Goal: Task Accomplishment & Management: Manage account settings

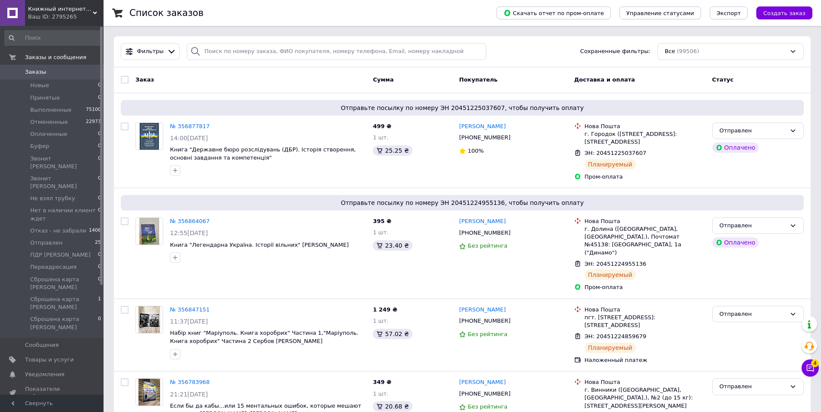
click at [81, 74] on span "0" at bounding box center [92, 72] width 24 height 8
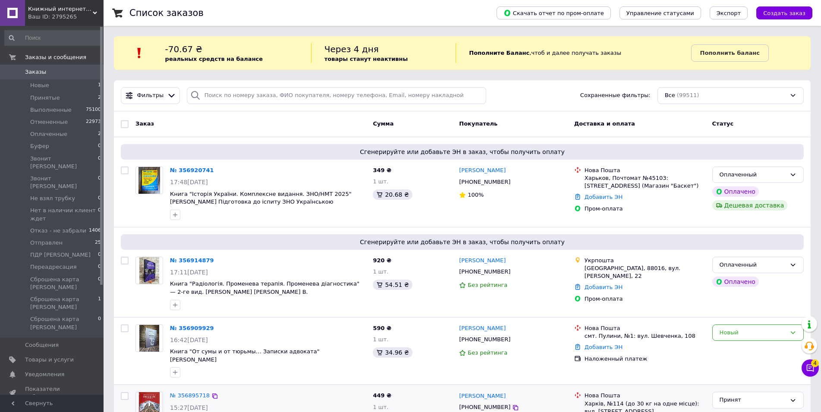
scroll to position [43, 0]
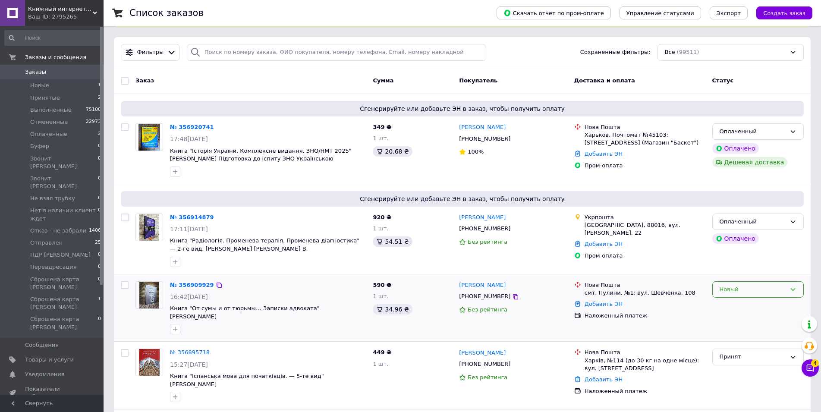
click at [735, 289] on div "Новый" at bounding box center [752, 289] width 66 height 9
click at [735, 304] on li "Принят" at bounding box center [757, 307] width 91 height 16
click at [815, 368] on button "Чат с покупателем 4" at bounding box center [809, 367] width 17 height 17
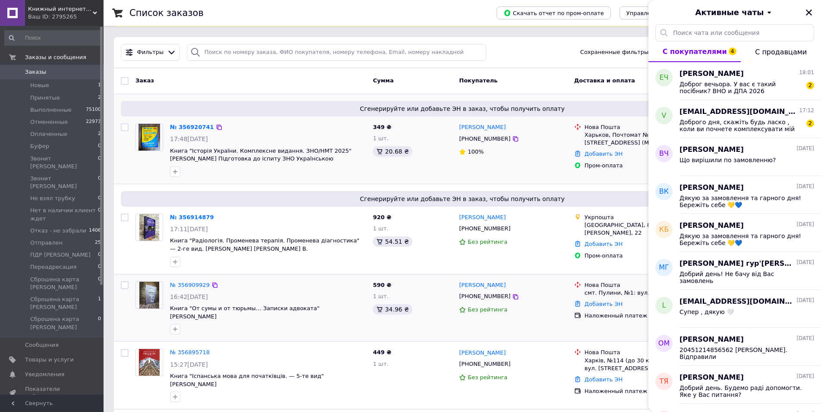
click at [149, 165] on div at bounding box center [149, 150] width 34 height 60
click at [724, 87] on span "Доброг вечьора. У вас є такий посібник? ВНО и ДПА 2026 Украинский язык. Комплек…" at bounding box center [740, 88] width 122 height 14
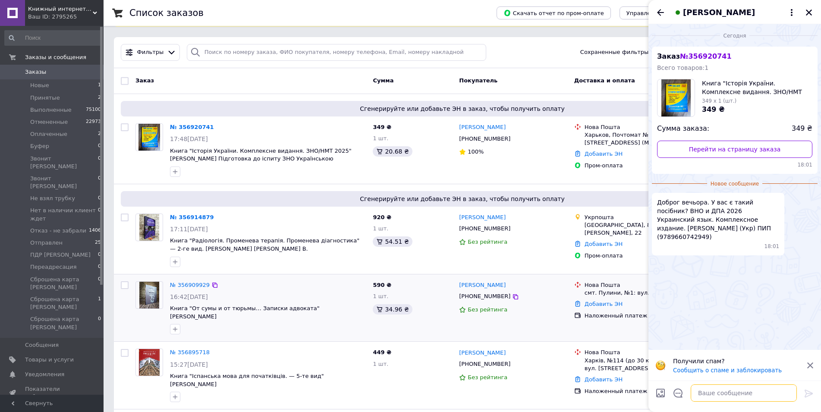
click at [717, 395] on textarea at bounding box center [743, 392] width 106 height 17
type textarea "Добрий день! На жаль, немаж"
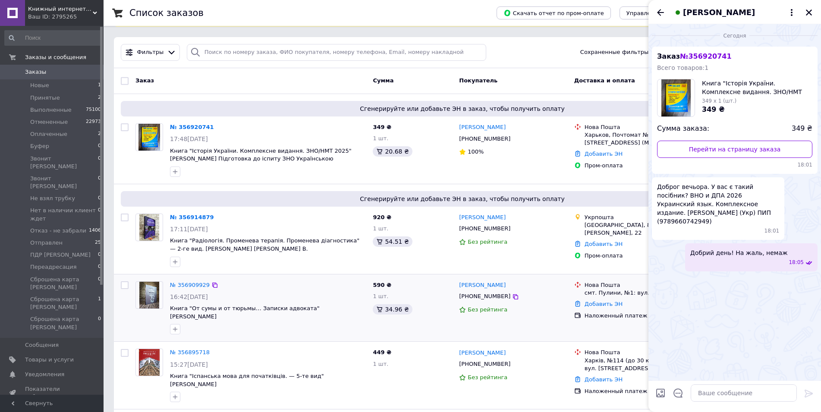
drag, startPoint x: 767, startPoint y: 243, endPoint x: 764, endPoint y: 271, distance: 28.6
click at [764, 271] on div "Сегодня Заказ № 356920741 Всего товаров: 1 Книга "Історія України. Комплексне в…" at bounding box center [734, 202] width 172 height 356
click at [781, 248] on span "Добрий день! На жаль, немаж" at bounding box center [738, 252] width 97 height 9
click at [771, 276] on button "Редактировать" at bounding box center [765, 284] width 103 height 17
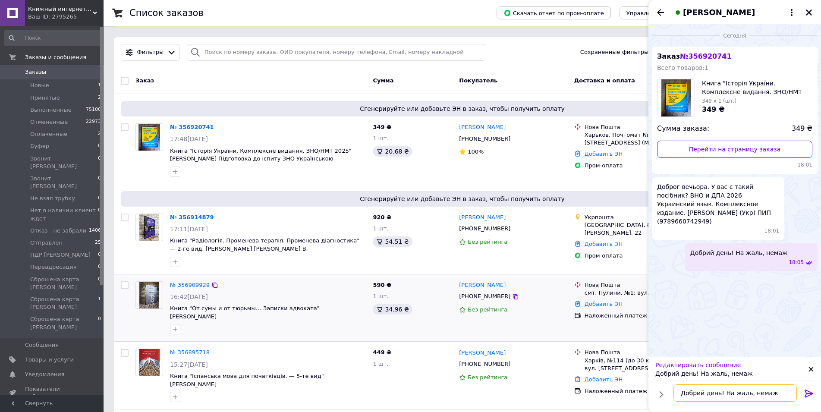
click at [771, 392] on textarea "Добрий день! На жаль, немаж" at bounding box center [734, 392] width 123 height 17
type textarea "Добрий день! На жаль, немаэ"
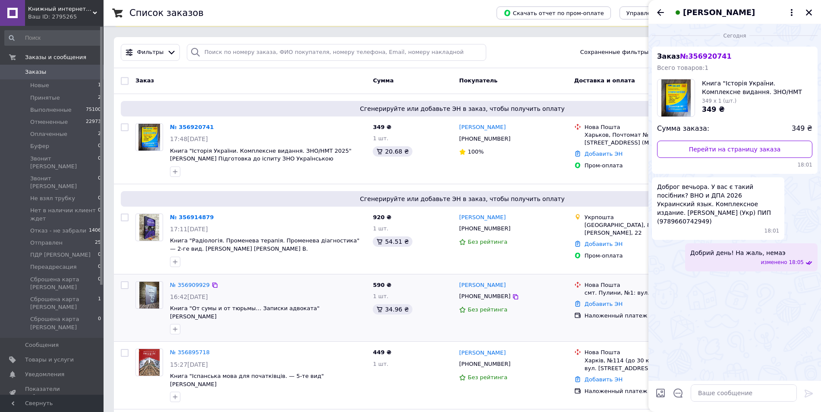
drag, startPoint x: 764, startPoint y: 249, endPoint x: 794, endPoint y: 248, distance: 30.2
click at [794, 248] on div "Добрий день! На жаль, немаэ изменено 18:05" at bounding box center [751, 257] width 132 height 28
click at [779, 276] on button "Редактировать" at bounding box center [765, 284] width 103 height 17
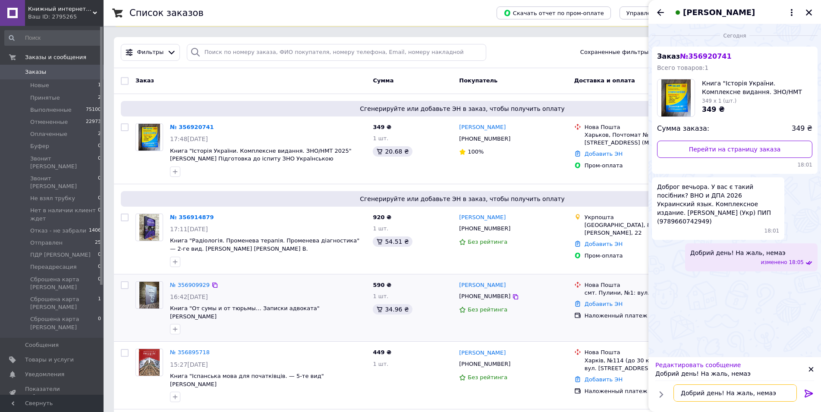
click at [771, 395] on textarea "Добрий день! На жаль, немаэ" at bounding box center [734, 392] width 123 height 17
type textarea "Добрий день! На жаль, немає"
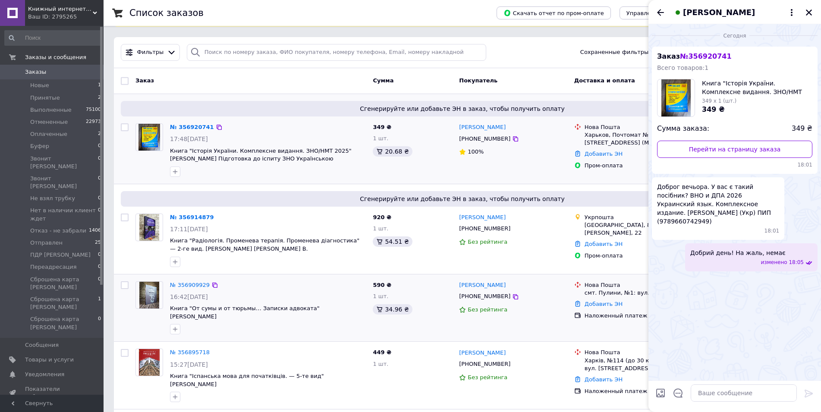
click at [189, 122] on div "№ 356920741" at bounding box center [192, 127] width 46 height 10
click at [184, 127] on link "№ 356920741" at bounding box center [192, 127] width 44 height 6
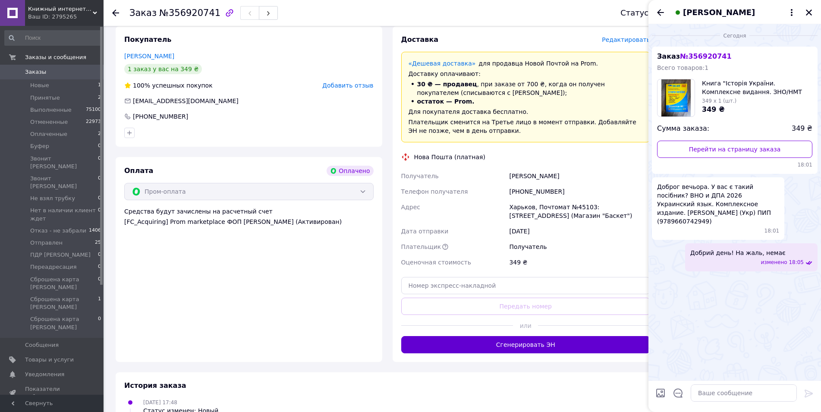
click at [547, 348] on button "Сгенерировать ЭН" at bounding box center [525, 344] width 249 height 17
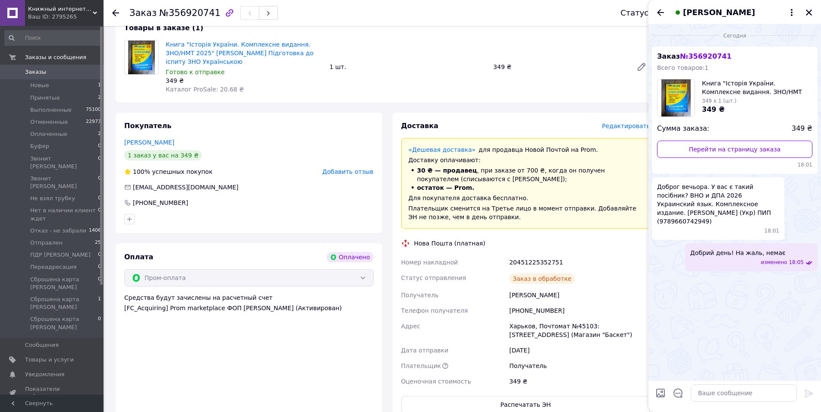
click at [531, 260] on div "20451225352751" at bounding box center [579, 262] width 144 height 16
copy div "20451225352751"
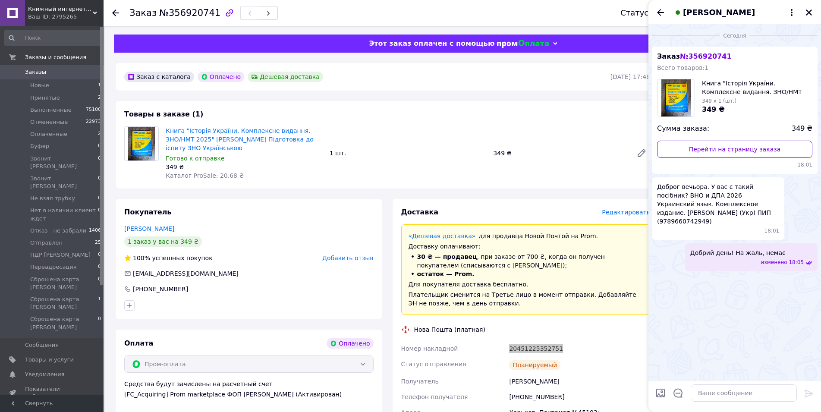
scroll to position [43, 0]
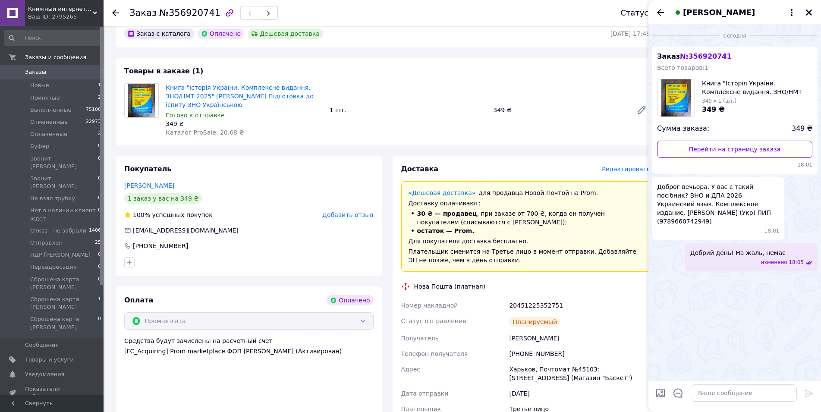
click at [543, 351] on div "+380669673121" at bounding box center [579, 354] width 144 height 16
copy div "380669673121"
click at [73, 75] on span "Заказы" at bounding box center [52, 72] width 55 height 8
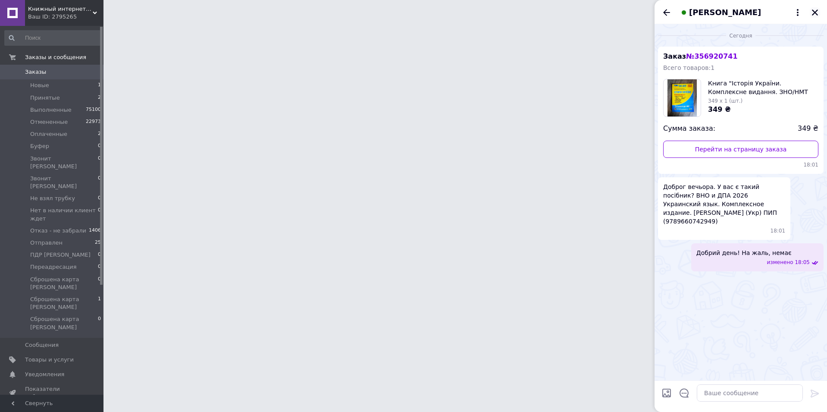
click at [816, 9] on icon "Закрыть" at bounding box center [815, 13] width 8 height 8
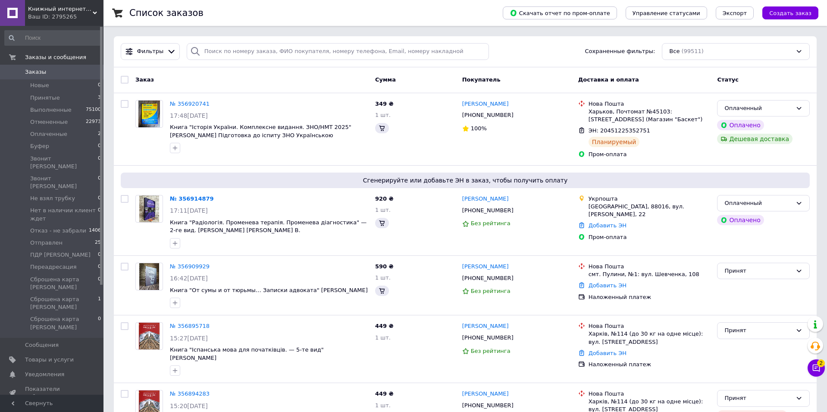
click at [751, 67] on div "Фильтры Сохраненные фильтры: Все (99511)" at bounding box center [465, 51] width 703 height 31
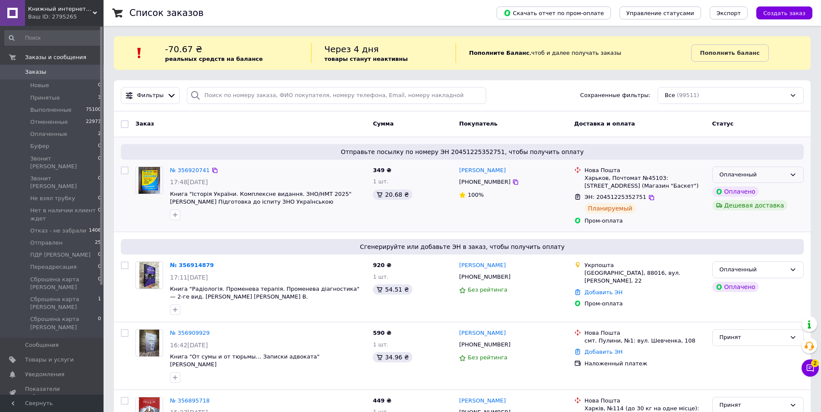
click at [749, 178] on div "Оплаченный" at bounding box center [752, 174] width 66 height 9
click at [739, 216] on li "Отправлен" at bounding box center [757, 221] width 91 height 16
click at [190, 263] on link "№ 356914879" at bounding box center [192, 265] width 44 height 6
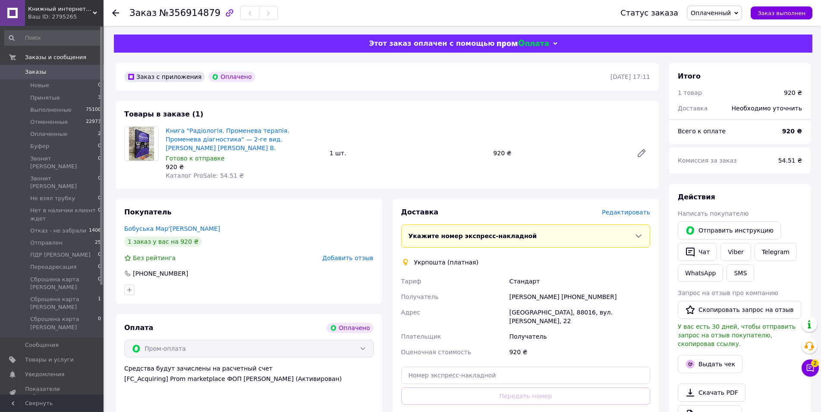
scroll to position [43, 0]
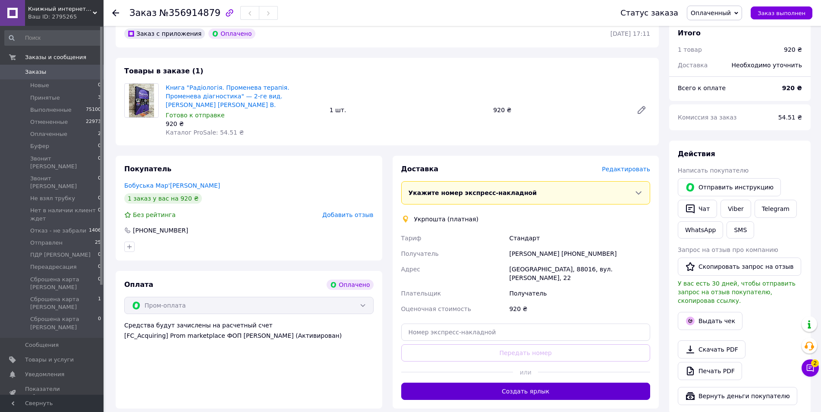
click at [580, 382] on button "Создать ярлык" at bounding box center [525, 390] width 249 height 17
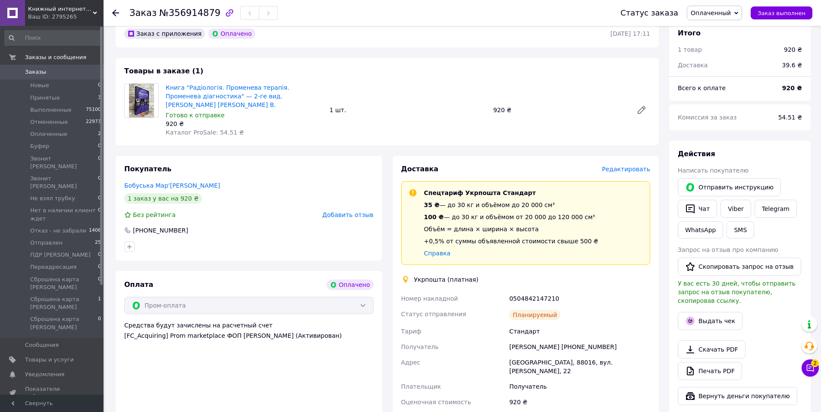
click at [539, 291] on div "0504842147210" at bounding box center [579, 299] width 144 height 16
copy div "0504842147210"
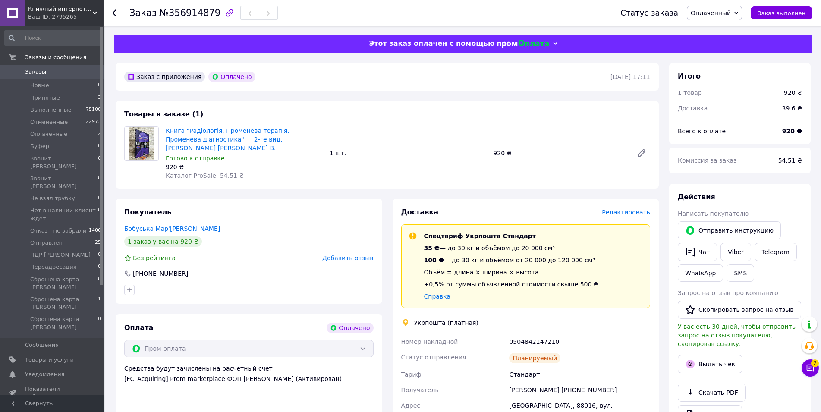
click at [591, 382] on div "Мар'яна Бобуська +380951335265" at bounding box center [579, 390] width 144 height 16
copy div "380951335265"
click at [623, 334] on div "0504842147210" at bounding box center [579, 342] width 144 height 16
click at [727, 12] on span "Оплаченный" at bounding box center [710, 12] width 40 height 7
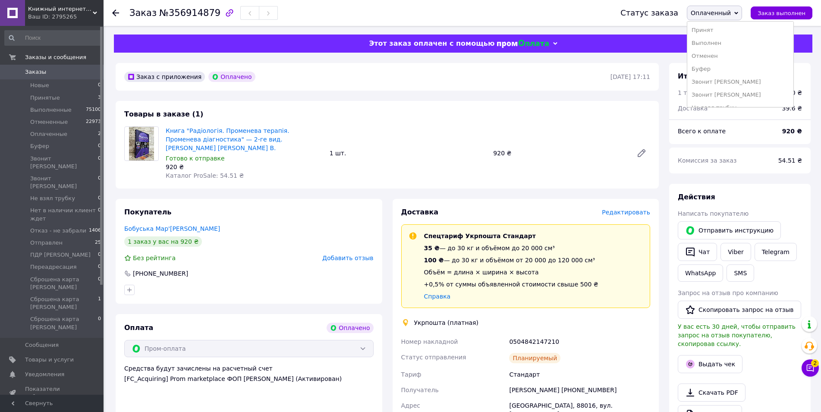
scroll to position [113, 0]
click at [719, 34] on li "Отправлен" at bounding box center [740, 33] width 106 height 13
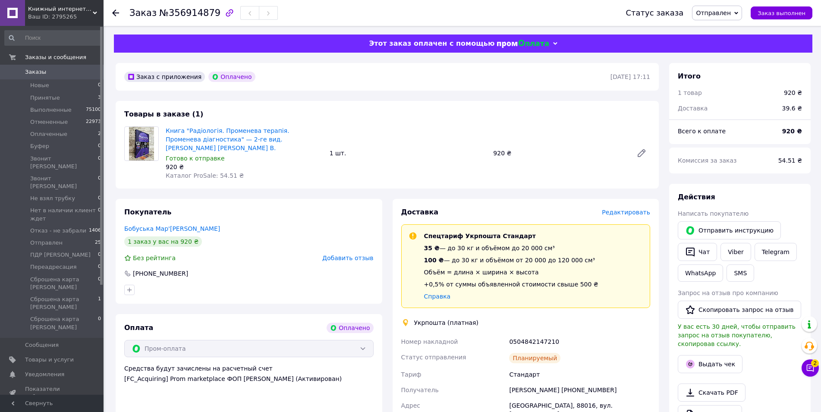
click at [620, 323] on div "Доставка Редактировать Спецтариф Укрпошта Стандарт 35 ₴ — до 30 кг и объёмом до…" at bounding box center [525, 349] width 249 height 285
click at [733, 253] on link "Viber" at bounding box center [735, 252] width 30 height 18
click at [466, 382] on div "Получатель" at bounding box center [453, 390] width 108 height 16
drag, startPoint x: 296, startPoint y: 139, endPoint x: 182, endPoint y: 133, distance: 114.4
click at [182, 133] on span "Книга "Радіологія. Променева терапія. Променева діагностика" — 2-ге вид. Коваль…" at bounding box center [244, 139] width 157 height 26
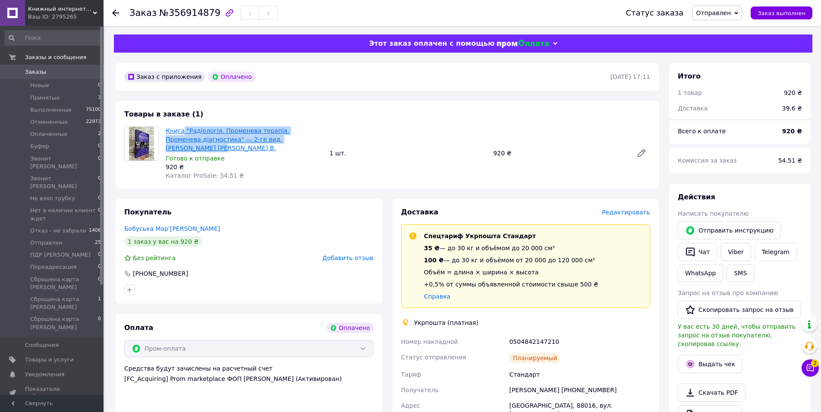
copy link ""Радіологія. Променева терапія. Променева діагностика" — 2-ге вид. Ковальський …"
click at [473, 369] on div "Тариф" at bounding box center [453, 375] width 108 height 16
click at [539, 334] on div "0504842147210" at bounding box center [579, 342] width 144 height 16
copy div "0504842147210"
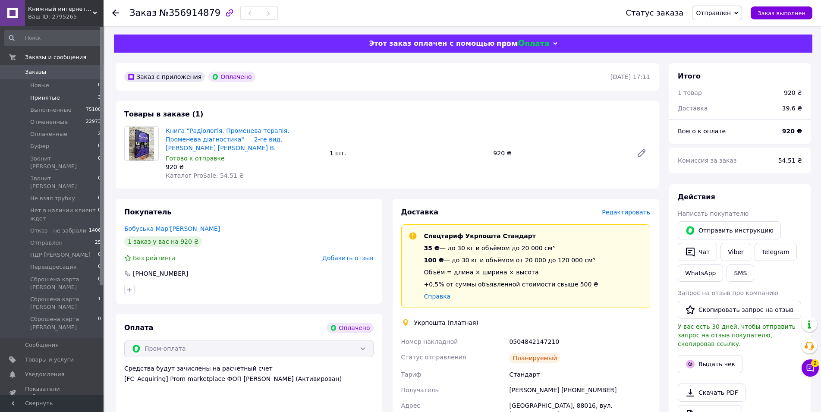
click at [79, 100] on li "Принятые 3" at bounding box center [53, 98] width 106 height 12
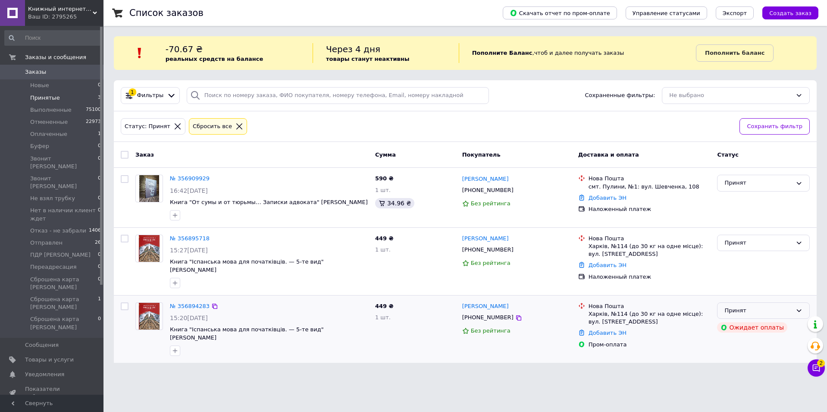
click at [745, 306] on div "Принят" at bounding box center [758, 310] width 68 height 9
click at [733, 338] on li "Отменен" at bounding box center [763, 344] width 92 height 16
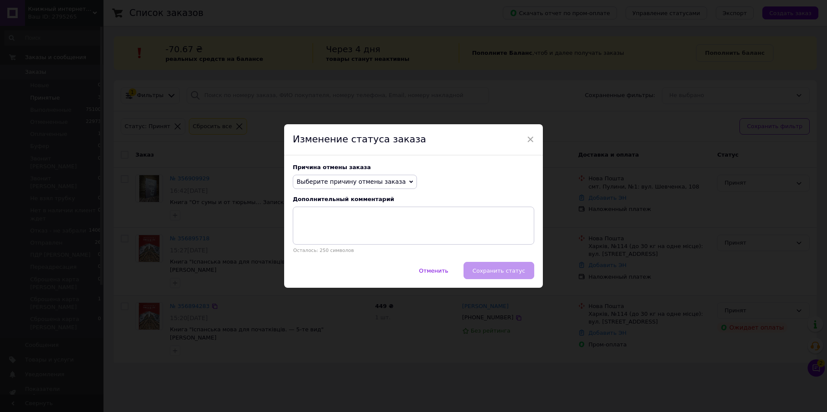
click at [374, 183] on span "Выберите причину отмены заказа" at bounding box center [351, 181] width 109 height 7
click at [354, 247] on li "Заказ-дубликат" at bounding box center [354, 247] width 123 height 12
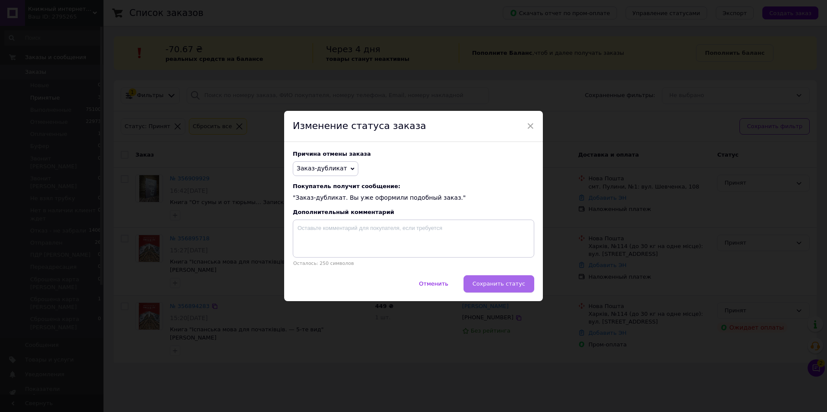
click at [504, 284] on span "Сохранить статус" at bounding box center [499, 283] width 53 height 6
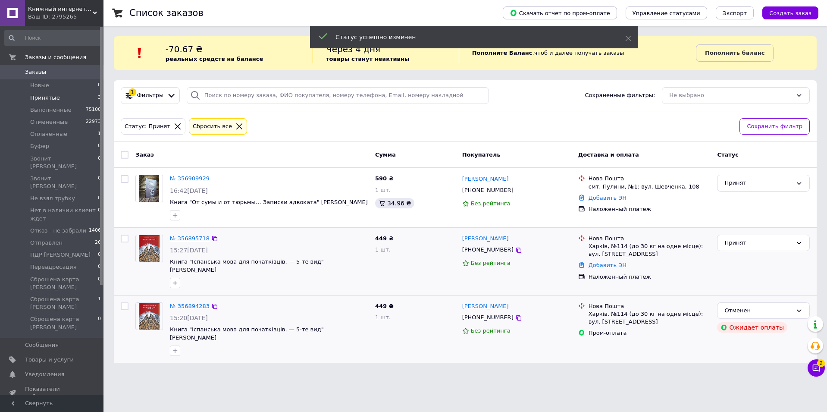
click at [191, 238] on link "№ 356895718" at bounding box center [190, 238] width 40 height 6
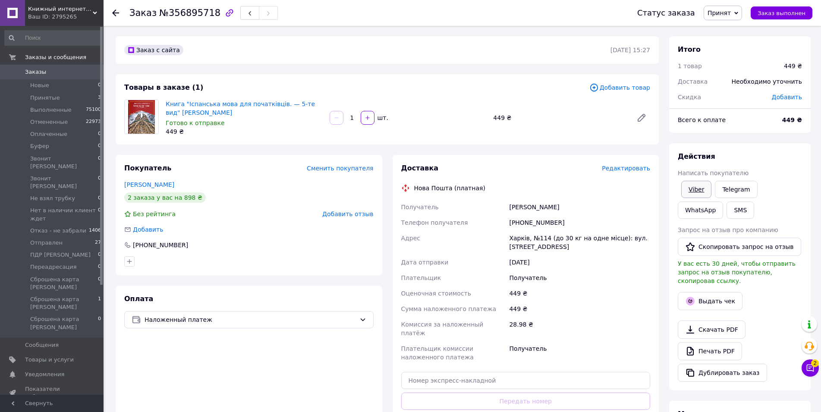
click at [697, 190] on link "Viber" at bounding box center [696, 189] width 30 height 17
drag, startPoint x: 341, startPoint y: 390, endPoint x: 336, endPoint y: 378, distance: 12.7
click at [341, 390] on div "Оплата Наложенный платеж" at bounding box center [249, 370] width 266 height 171
drag, startPoint x: 207, startPoint y: 108, endPoint x: 182, endPoint y: 103, distance: 25.9
click at [182, 103] on span "Книга "Іспанська мова для початківців. — 5-те вид" Серебрянська А.О." at bounding box center [244, 108] width 157 height 17
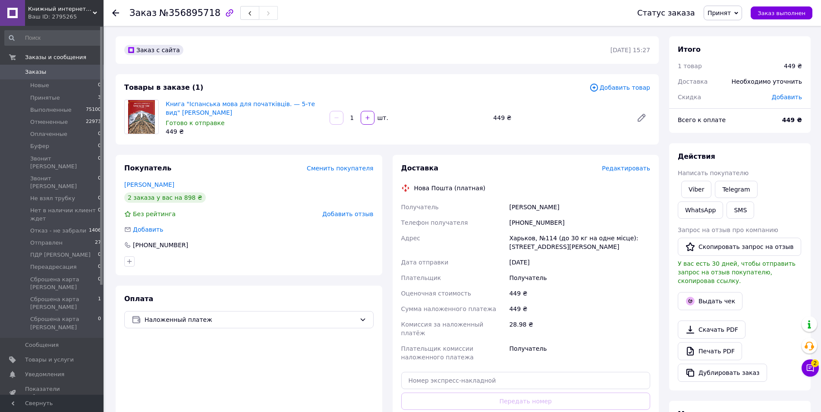
copy link ""Іспанська мова для початківців. — 5-те вид" Серебрянська А.О."
click at [363, 384] on div "Оплата Наложенный платеж" at bounding box center [249, 370] width 266 height 171
click at [83, 97] on li "Принятые 3" at bounding box center [53, 98] width 106 height 12
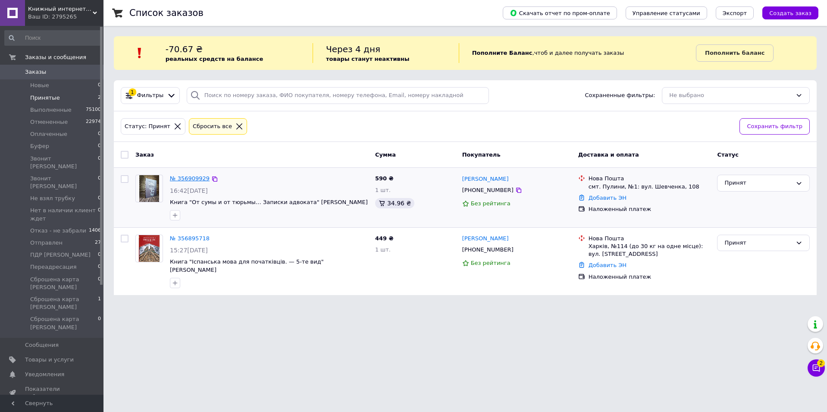
click at [187, 178] on link "№ 356909929" at bounding box center [190, 178] width 40 height 6
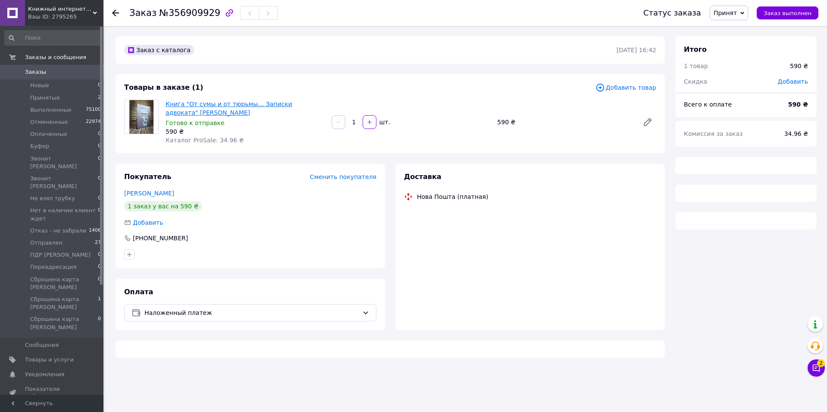
click at [265, 100] on link "Книга "От сумы и от тюрьмы… Записки адвоката" Падва Генрих" at bounding box center [229, 108] width 127 height 16
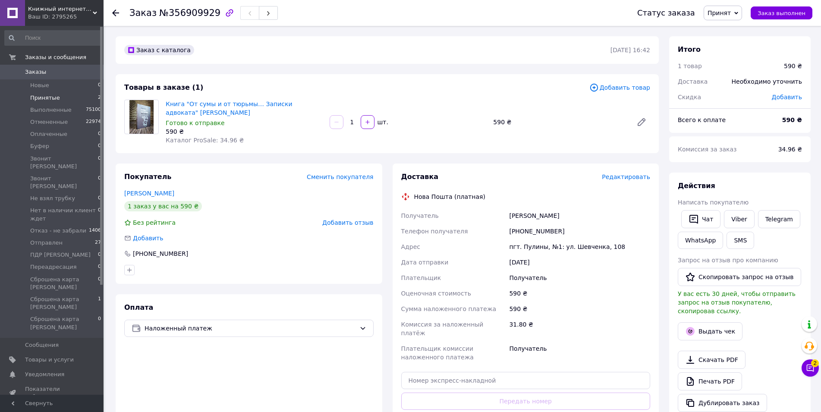
click at [73, 97] on li "Принятые 2" at bounding box center [53, 98] width 106 height 12
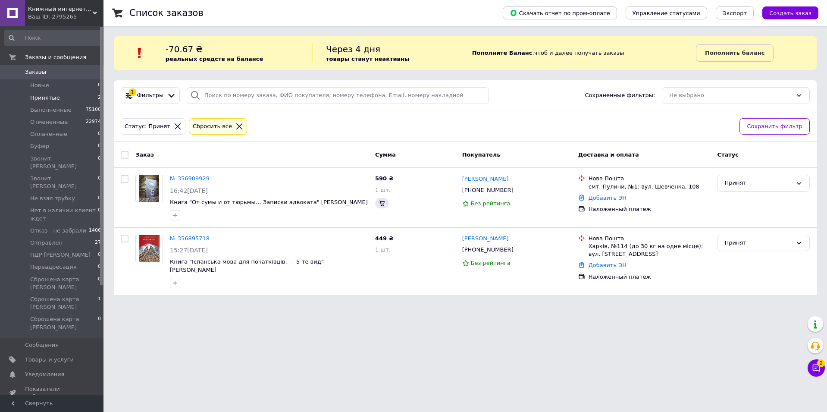
click at [63, 99] on li "Принятые 2" at bounding box center [53, 98] width 106 height 12
click at [815, 370] on icon at bounding box center [816, 367] width 7 height 7
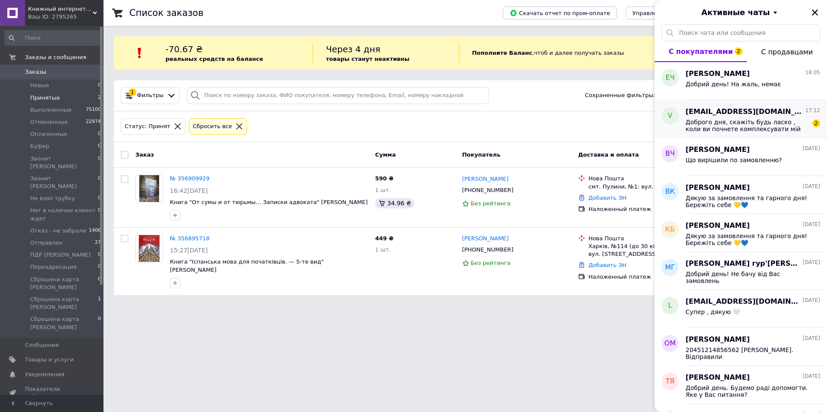
click at [745, 126] on span "Доброго дня, скажіть будь ласко , коли ви почнете комплексувати мій товар , бо …" at bounding box center [747, 126] width 122 height 14
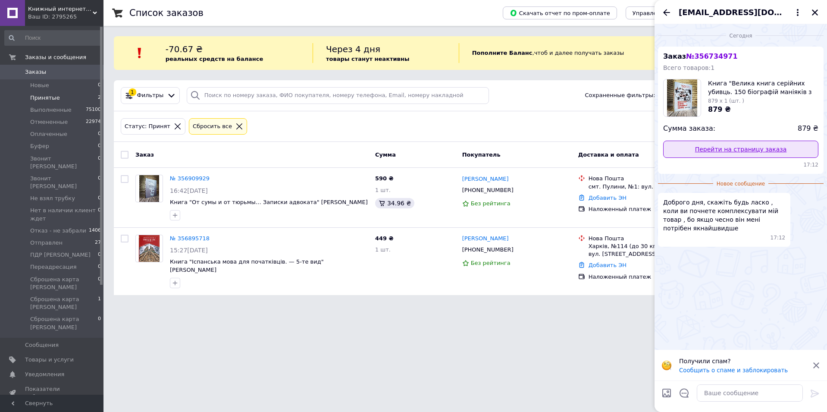
click at [746, 146] on link "Перейти на страницу заказа" at bounding box center [740, 149] width 155 height 17
click at [720, 391] on textarea at bounding box center [750, 392] width 106 height 17
click at [711, 393] on textarea at bounding box center [750, 392] width 106 height 17
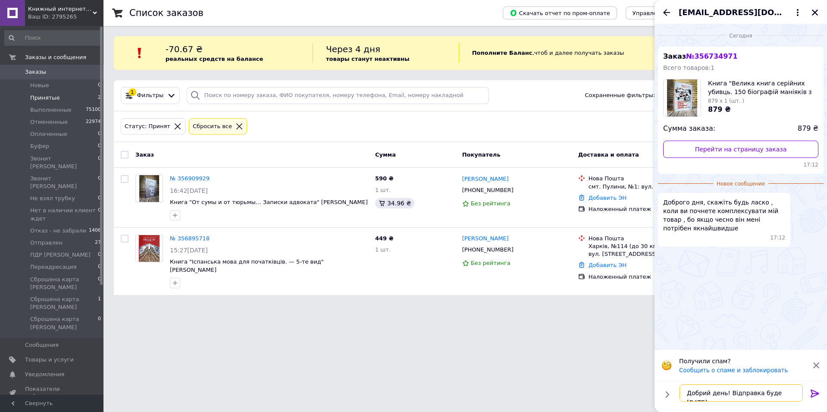
type textarea "Добрий день! Відправка буде завтра"
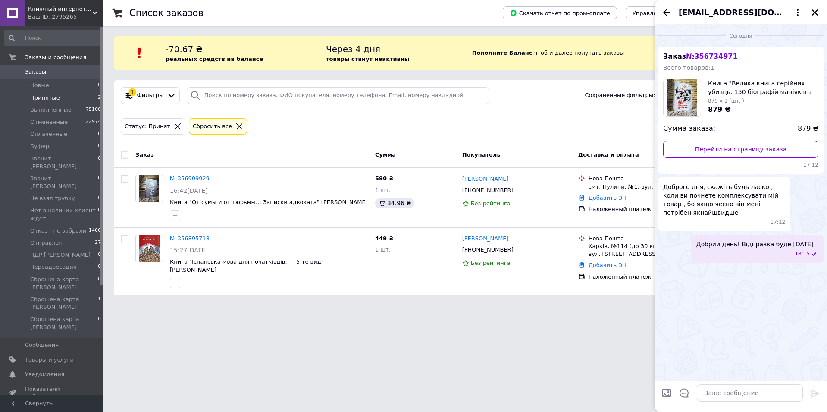
drag, startPoint x: 814, startPoint y: 12, endPoint x: 755, endPoint y: 14, distance: 59.1
click at [814, 11] on icon "Закрыть" at bounding box center [815, 12] width 6 height 6
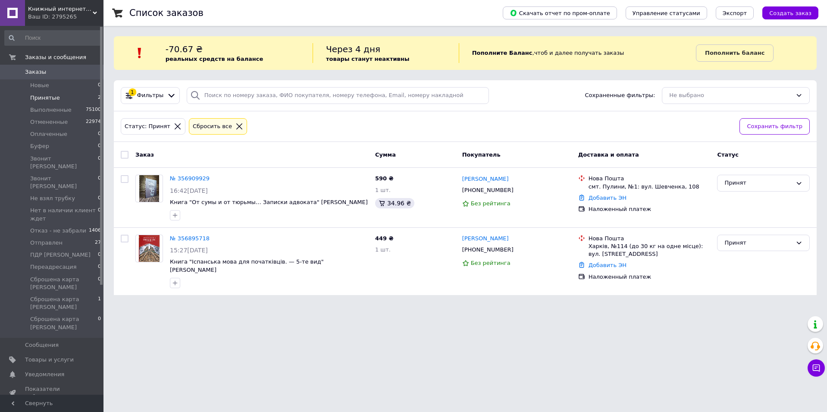
click at [66, 71] on span "Заказы" at bounding box center [52, 72] width 55 height 8
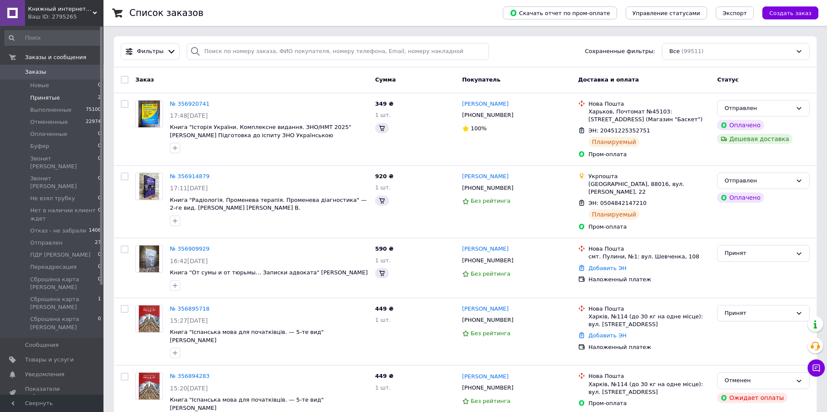
click at [60, 97] on li "Принятые 2" at bounding box center [53, 98] width 106 height 12
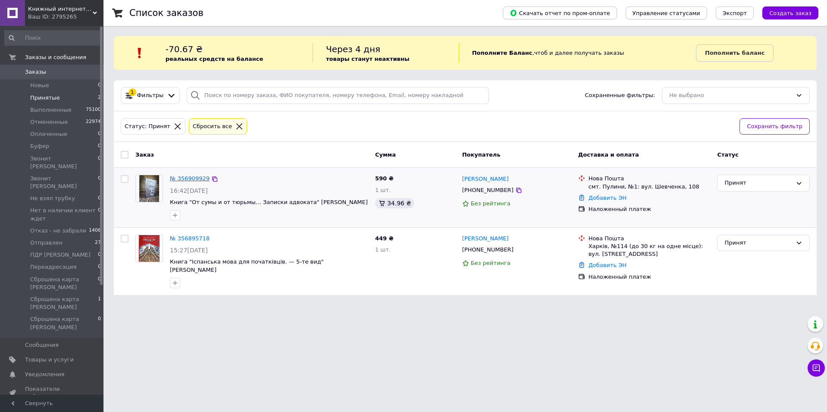
click at [180, 178] on link "№ 356909929" at bounding box center [190, 178] width 40 height 6
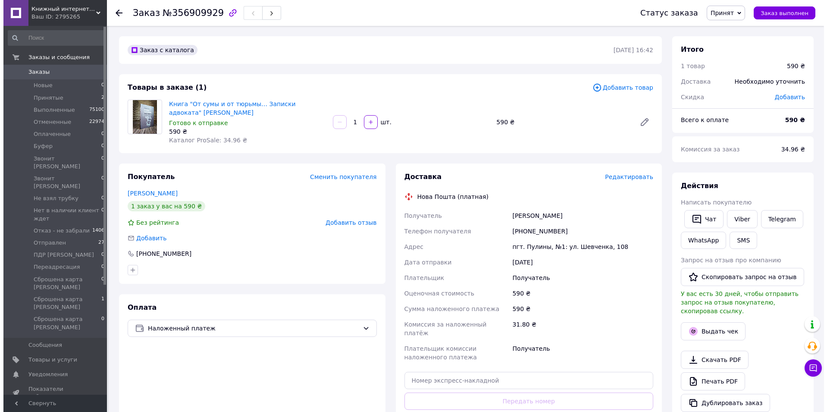
scroll to position [86, 0]
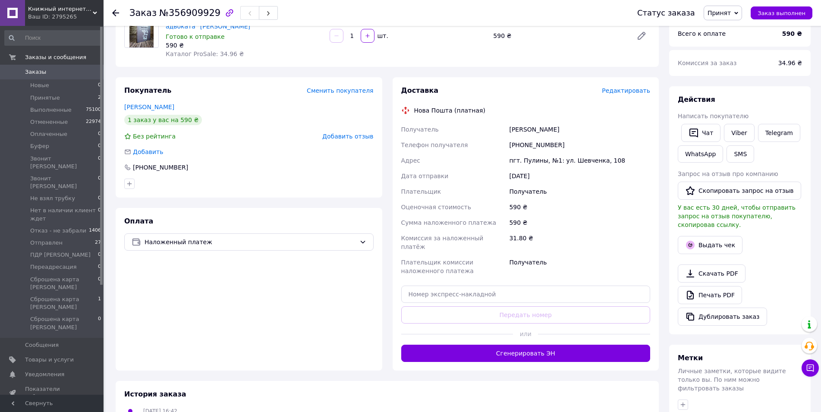
click at [639, 95] on div "Редактировать" at bounding box center [626, 90] width 48 height 9
click at [633, 94] on span "Редактировать" at bounding box center [626, 90] width 48 height 7
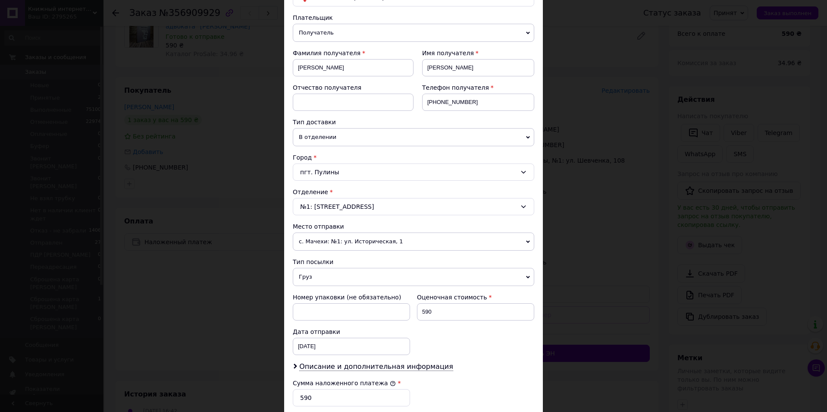
click at [349, 277] on span "Груз" at bounding box center [413, 277] width 241 height 18
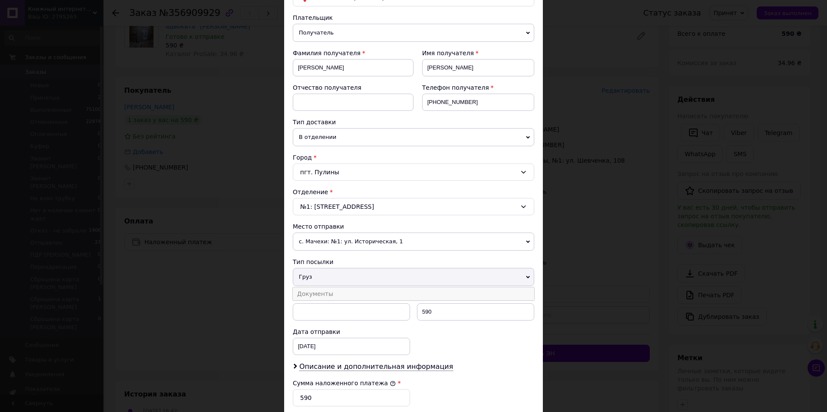
click at [326, 291] on li "Документы" at bounding box center [413, 293] width 241 height 13
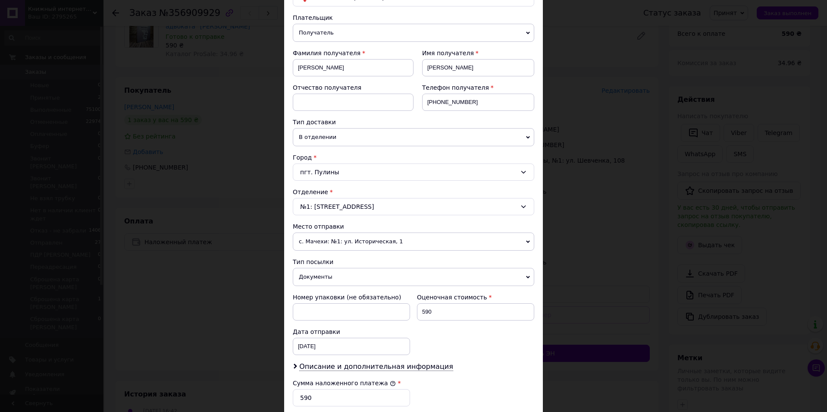
click at [331, 238] on span "с. Мачехи: №1: ул. Историческая, 1" at bounding box center [413, 241] width 241 height 18
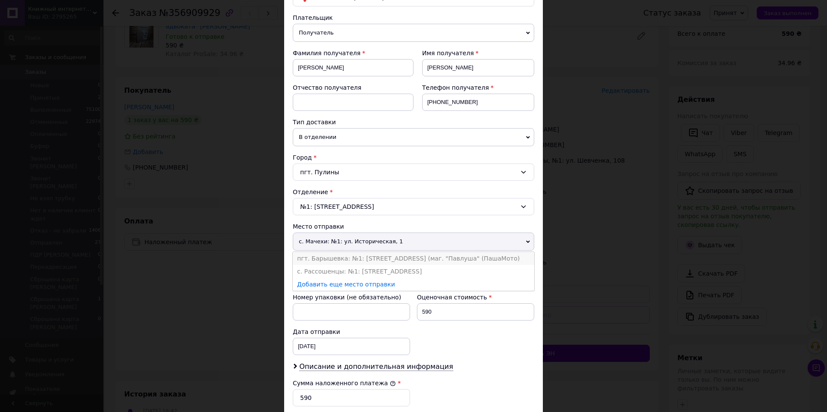
click at [329, 252] on li "пгт. Барышевка: №1: [STREET_ADDRESS] (маг. "Павлуша" (ПашаМото)" at bounding box center [413, 258] width 241 height 13
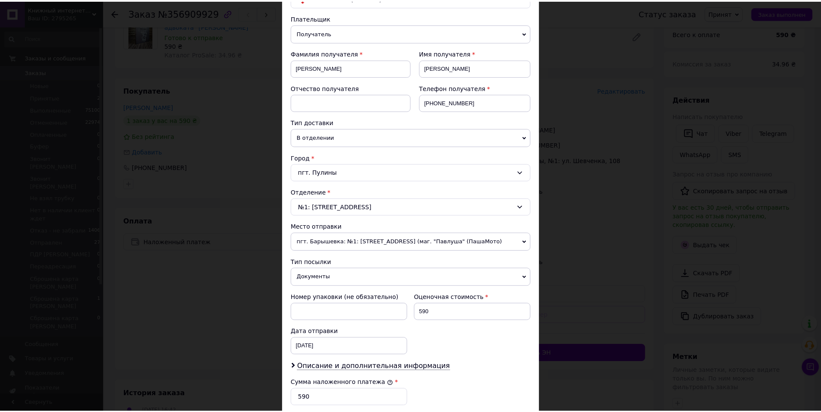
scroll to position [255, 0]
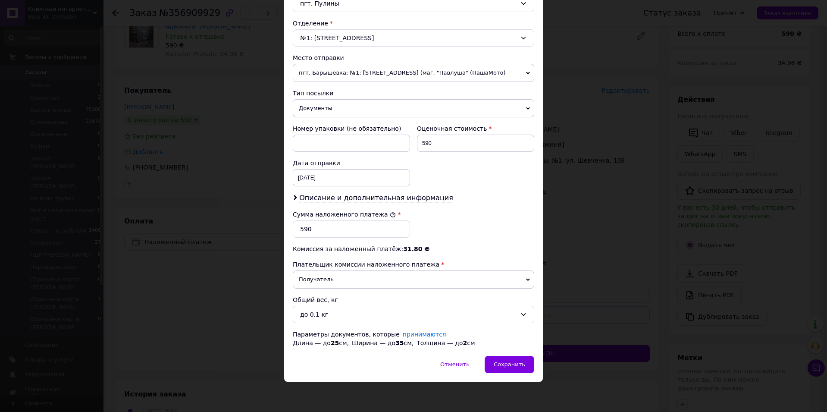
click at [498, 351] on div "Способ доставки Нова Пошта (платная) Плательщик Получатель Отправитель Фамилия …" at bounding box center [413, 79] width 259 height 554
click at [507, 361] on span "Сохранить" at bounding box center [509, 364] width 31 height 6
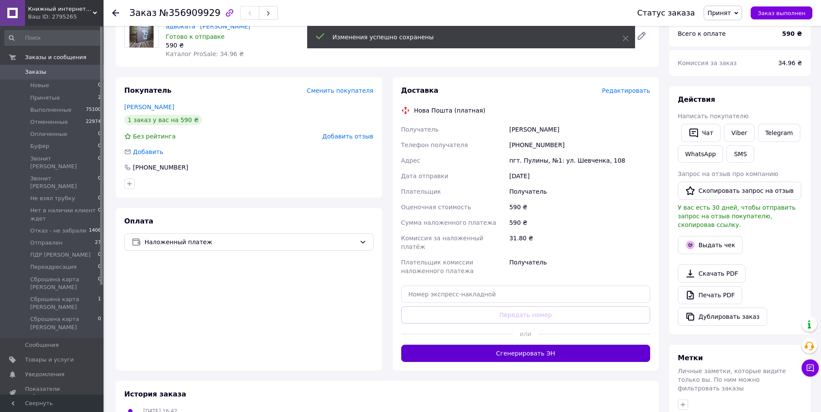
click at [541, 345] on button "Сгенерировать ЭН" at bounding box center [525, 353] width 249 height 17
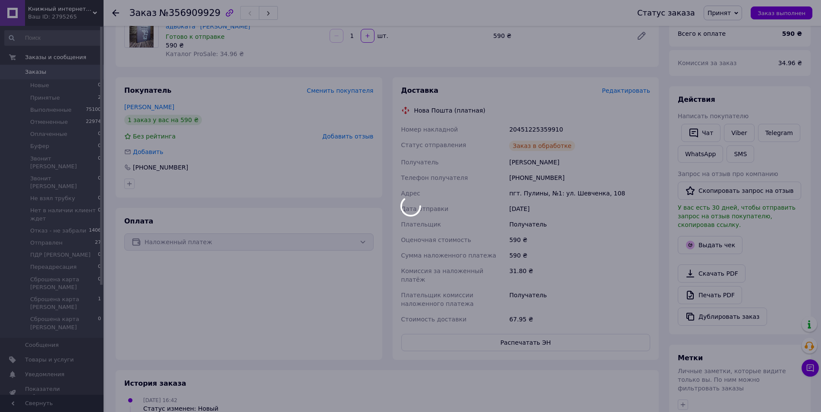
click at [533, 126] on div at bounding box center [410, 206] width 821 height 412
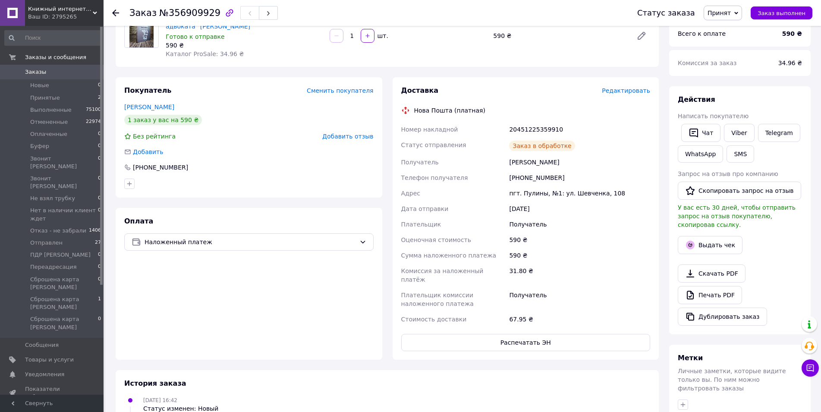
click at [533, 129] on div "20451225359910" at bounding box center [579, 130] width 144 height 16
copy div "20451225359910"
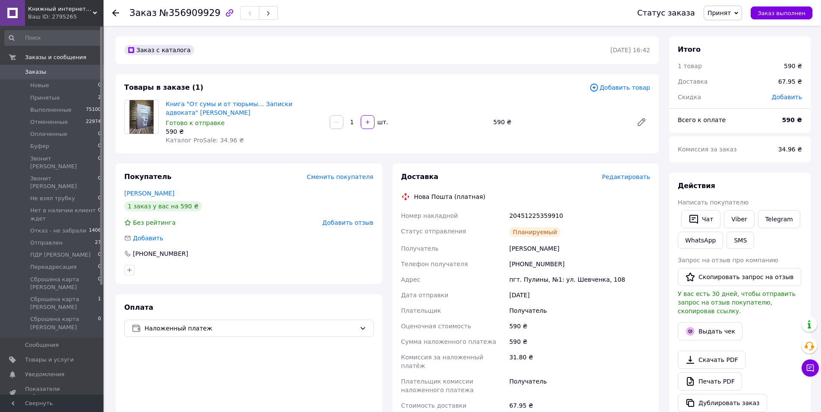
click at [521, 264] on div "+380978053140" at bounding box center [579, 264] width 144 height 16
copy div "380978053140"
click at [723, 13] on span "Принят" at bounding box center [718, 12] width 23 height 7
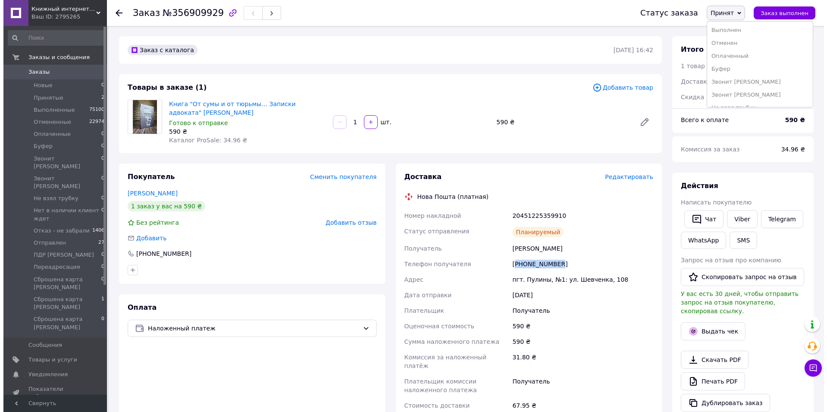
scroll to position [113, 0]
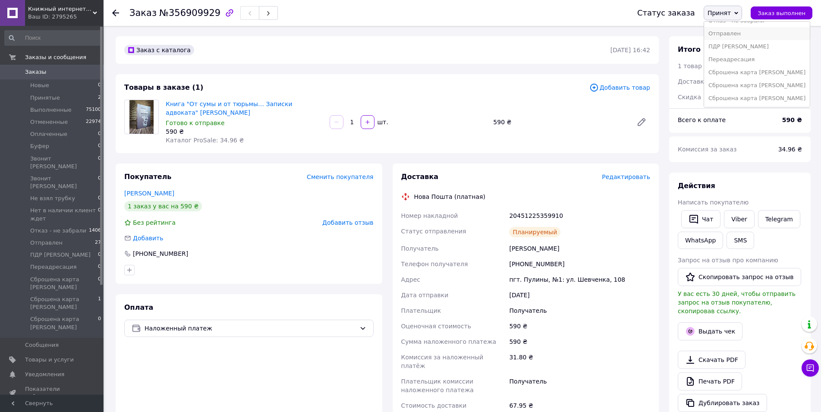
click at [734, 34] on li "Отправлен" at bounding box center [757, 33] width 106 height 13
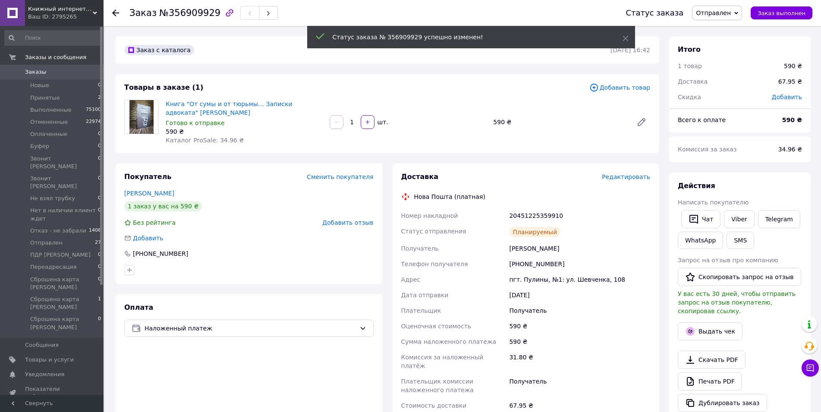
click at [527, 213] on div "20451225359910" at bounding box center [579, 216] width 144 height 16
copy div "20451225359910"
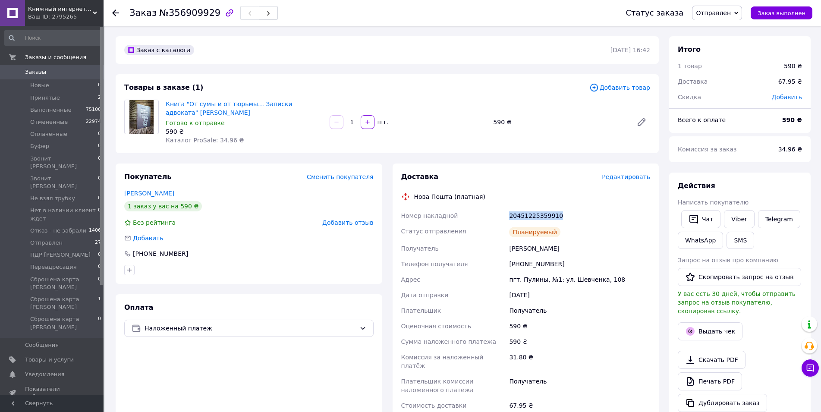
click at [72, 71] on span "Заказы" at bounding box center [52, 72] width 55 height 8
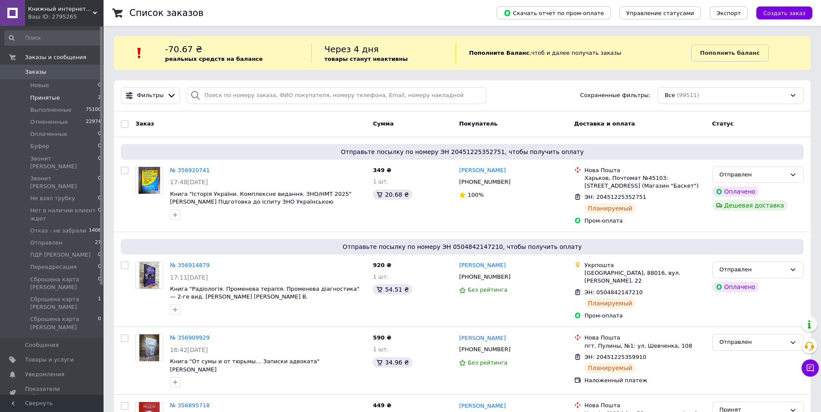
click at [71, 97] on li "Принятые 2" at bounding box center [53, 98] width 106 height 12
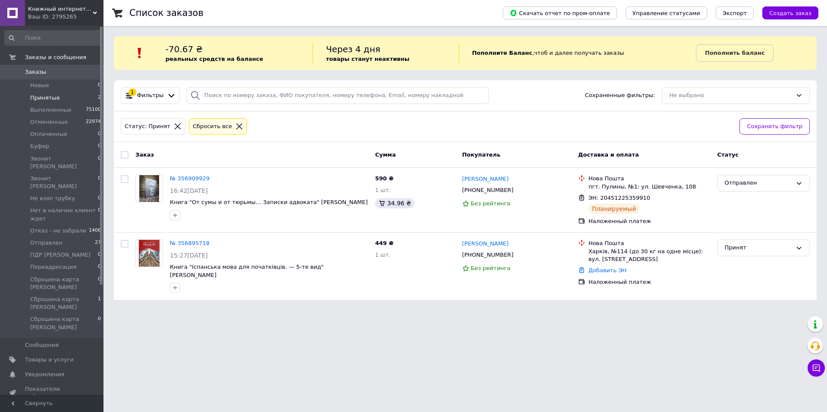
click at [53, 97] on span "Принятые" at bounding box center [45, 98] width 30 height 8
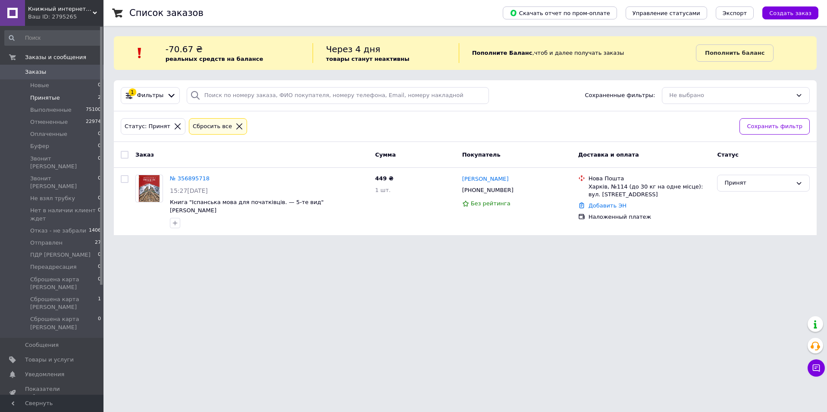
click at [66, 74] on span "Заказы" at bounding box center [52, 72] width 55 height 8
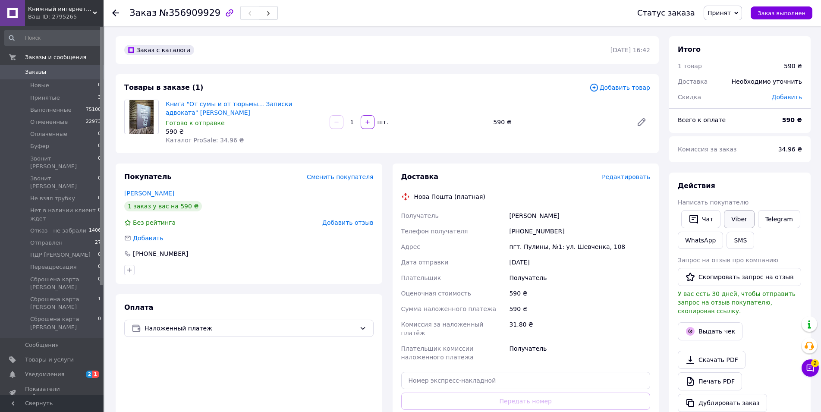
click at [734, 226] on link "Viber" at bounding box center [739, 219] width 30 height 18
drag, startPoint x: 195, startPoint y: 110, endPoint x: 182, endPoint y: 104, distance: 14.7
click at [182, 104] on span "Книга "От сумы и от тюрьмы… Записки адвоката" [PERSON_NAME]" at bounding box center [244, 108] width 157 height 17
copy link ""От сумы и от тюрьмы… Записки адвоката" Падва Генрих"
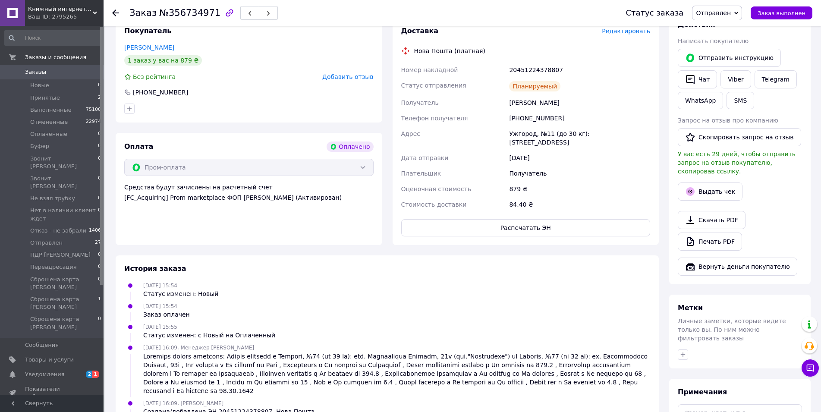
scroll to position [216, 0]
